Goal: Transaction & Acquisition: Purchase product/service

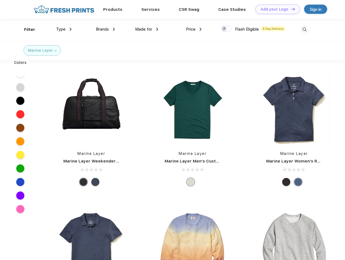
click at [276, 9] on link "Add your Logo Design Tool" at bounding box center [278, 9] width 45 height 9
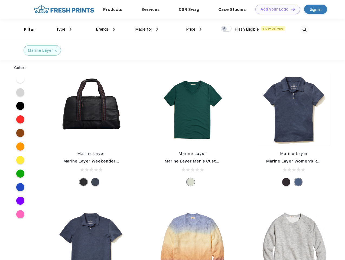
click at [0, 0] on div "Design Tool" at bounding box center [0, 0] width 0 height 0
click at [291, 9] on link "Add your Logo Design Tool" at bounding box center [278, 9] width 45 height 9
click at [26, 30] on div "Filter" at bounding box center [29, 30] width 11 height 6
click at [64, 29] on span "Type" at bounding box center [60, 29] width 9 height 5
click at [105, 29] on span "Brands" at bounding box center [102, 29] width 13 height 5
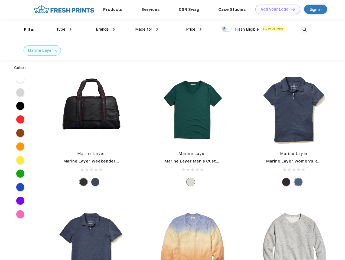
click at [147, 29] on span "Made for" at bounding box center [143, 29] width 17 height 5
click at [194, 29] on span "Price" at bounding box center [190, 29] width 9 height 5
click at [227, 29] on div at bounding box center [226, 29] width 11 height 6
click at [225, 29] on input "checkbox" at bounding box center [223, 27] width 4 height 4
click at [305, 30] on img at bounding box center [304, 29] width 9 height 9
